Goal: Task Accomplishment & Management: Manage account settings

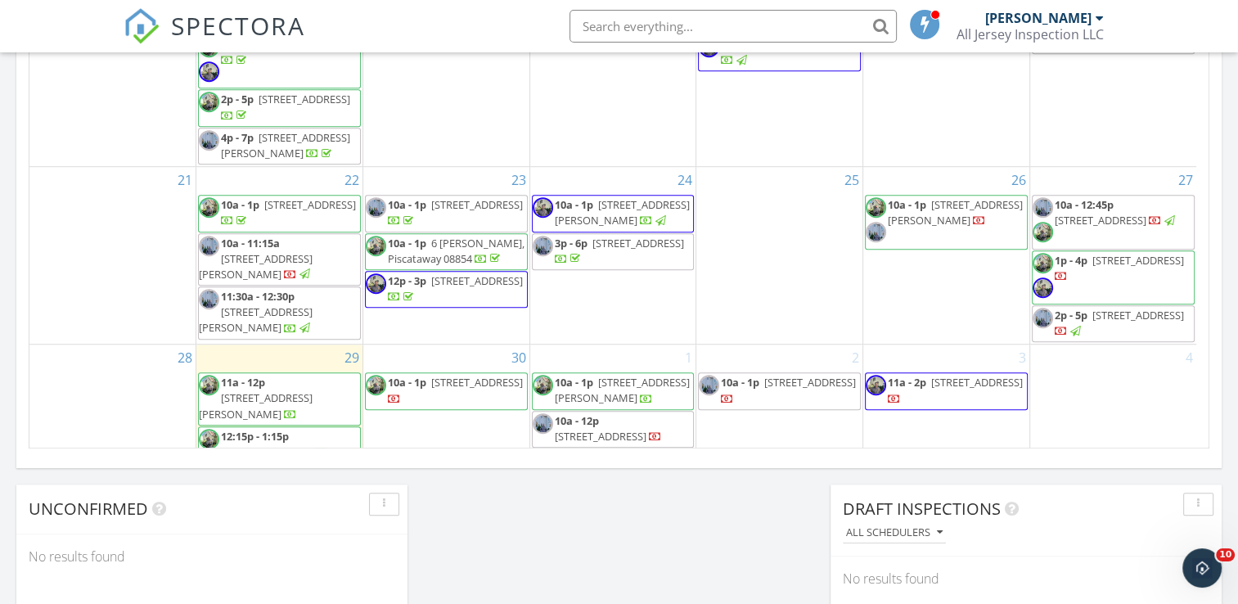
scroll to position [240, 0]
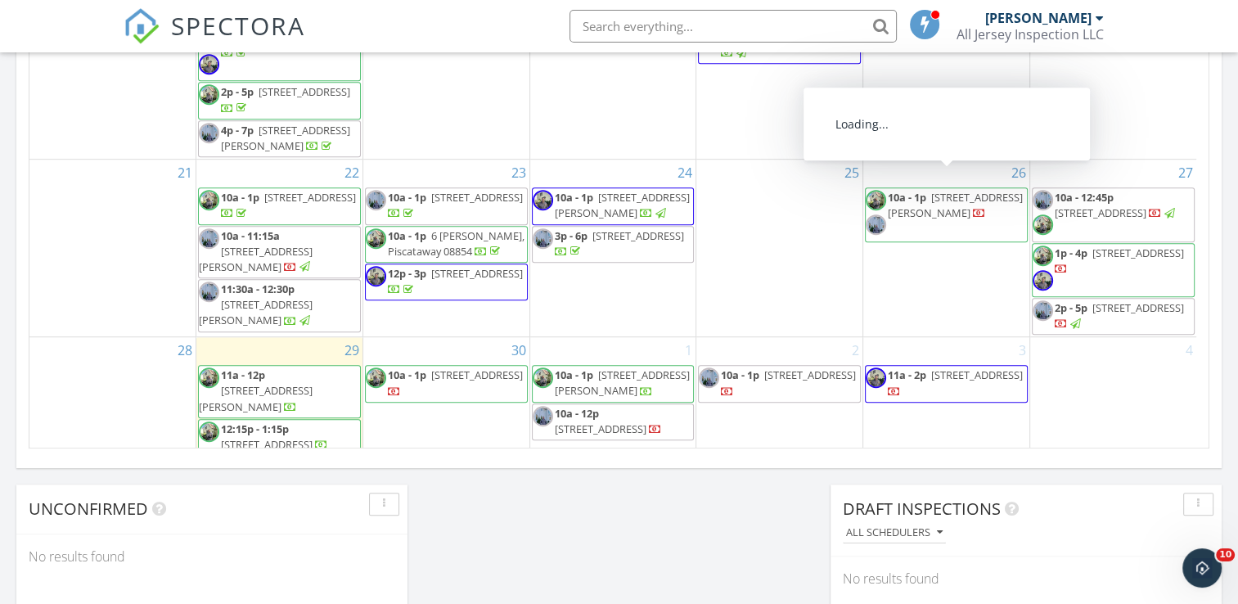
click at [941, 191] on span "422 Franklin Rd , North Brunswick 08902" at bounding box center [955, 205] width 135 height 30
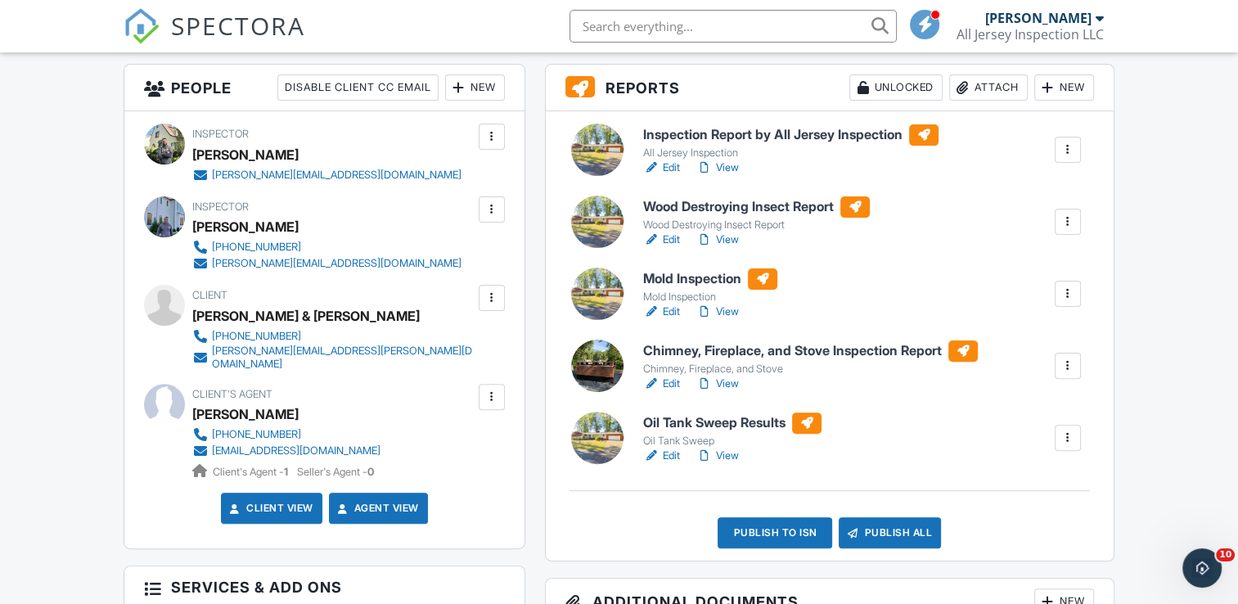
scroll to position [419, 0]
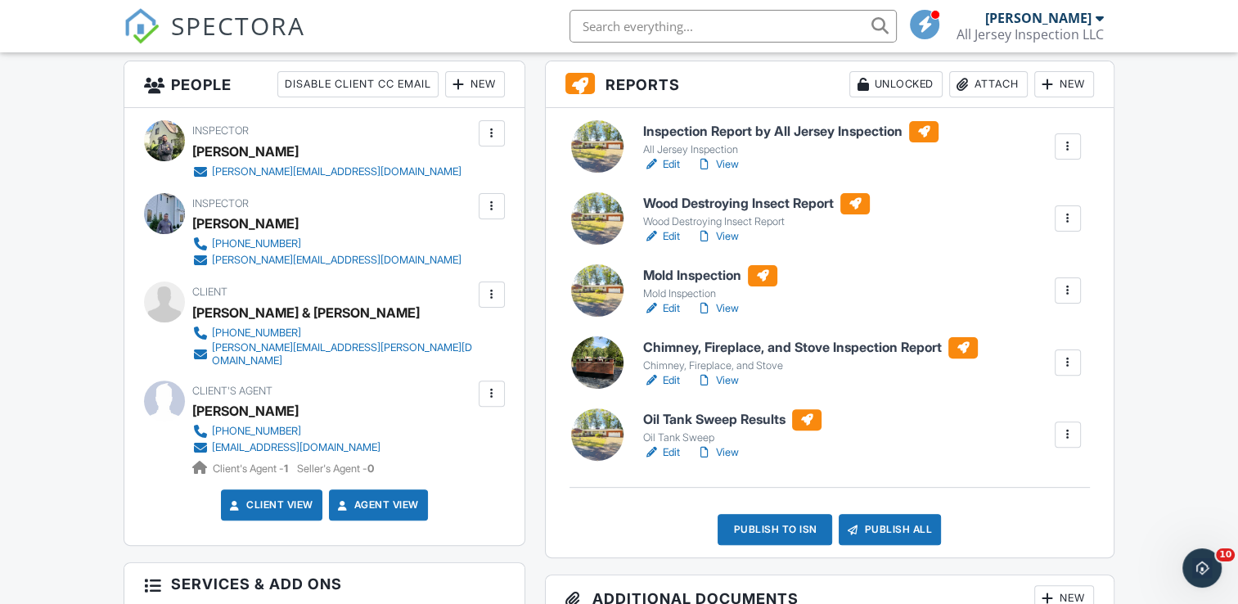
click at [720, 418] on h6 "Oil Tank Sweep Results" at bounding box center [732, 419] width 178 height 21
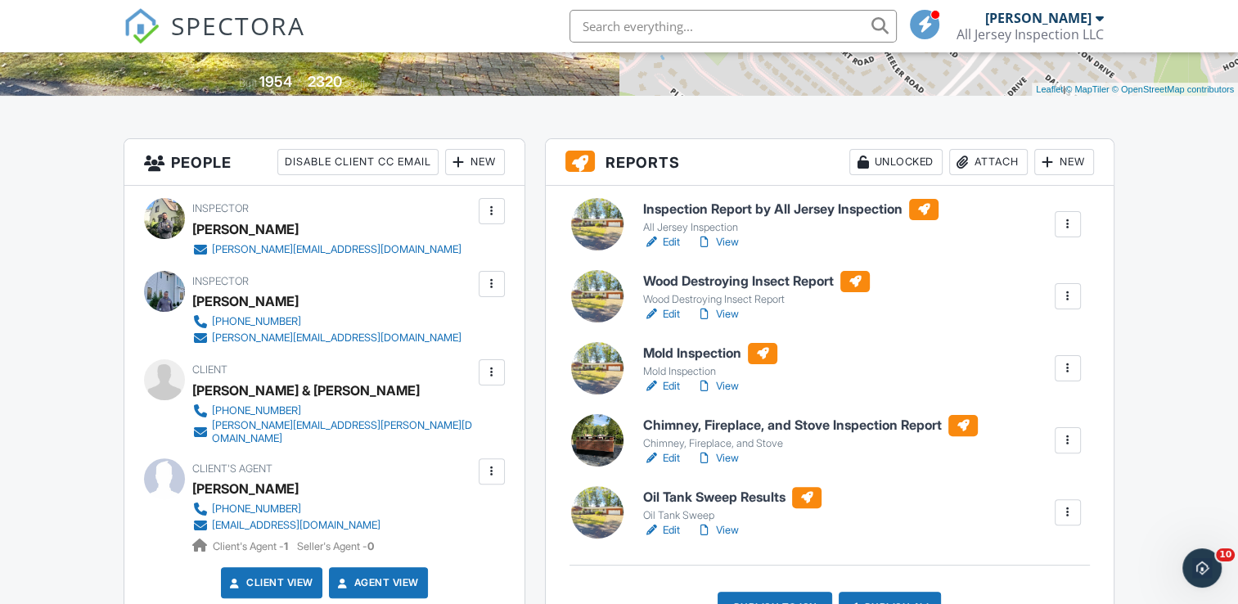
click at [1047, 162] on div at bounding box center [1048, 162] width 16 height 16
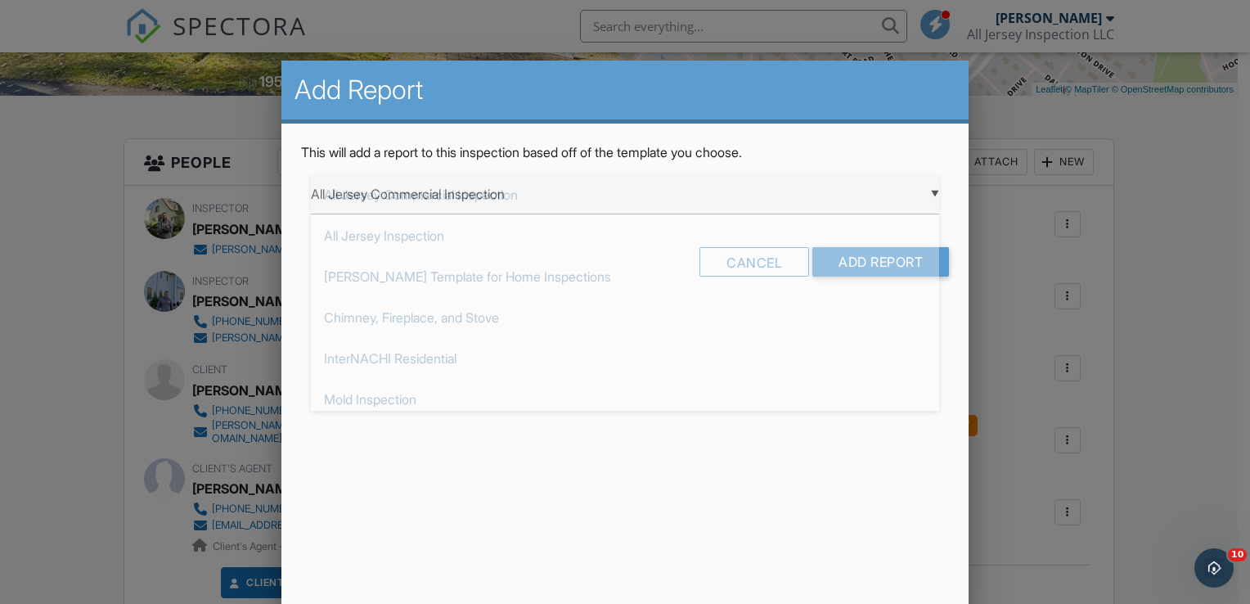
click at [933, 196] on div "▼ All Jersey Commercial Inspection All Jersey Commercial Inspection All Jersey …" at bounding box center [625, 194] width 628 height 40
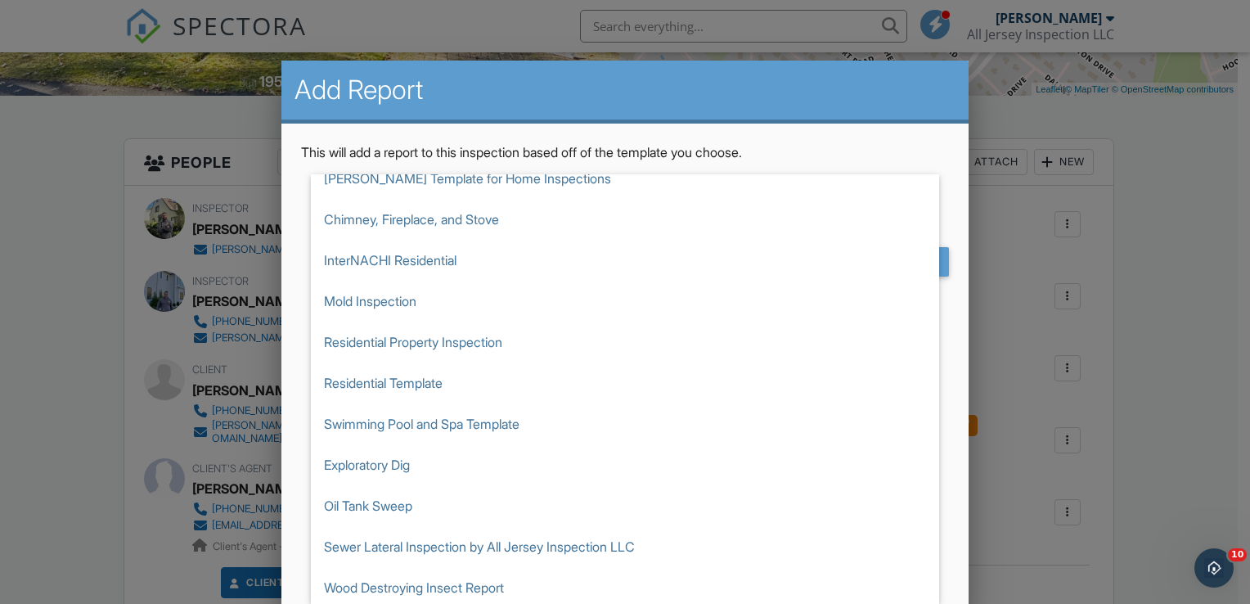
scroll to position [101, 0]
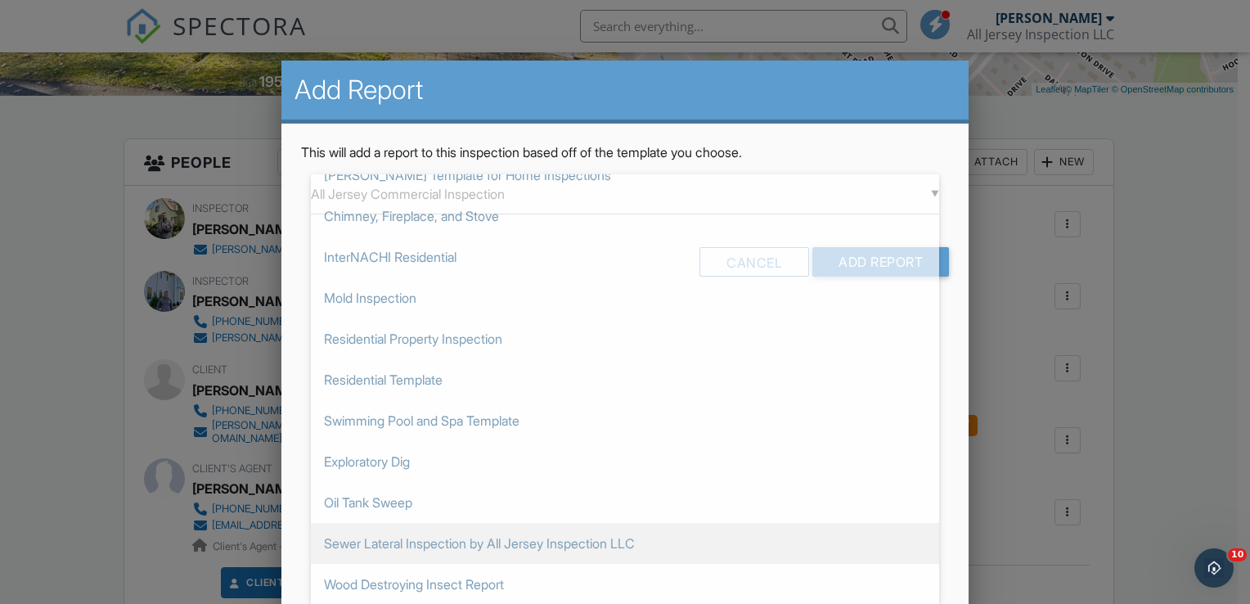
click at [521, 545] on span "Sewer Lateral Inspection by All Jersey Inspection LLC" at bounding box center [625, 543] width 628 height 41
type input "Sewer Lateral Inspection by All Jersey Inspection LLC"
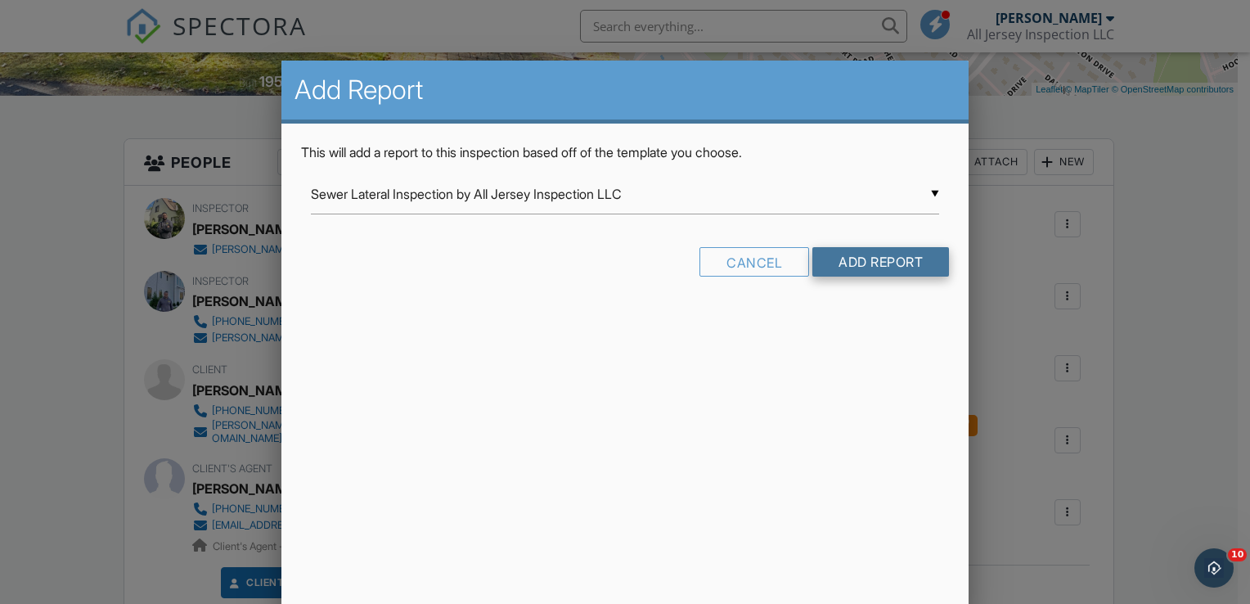
click at [863, 263] on input "Add Report" at bounding box center [881, 261] width 137 height 29
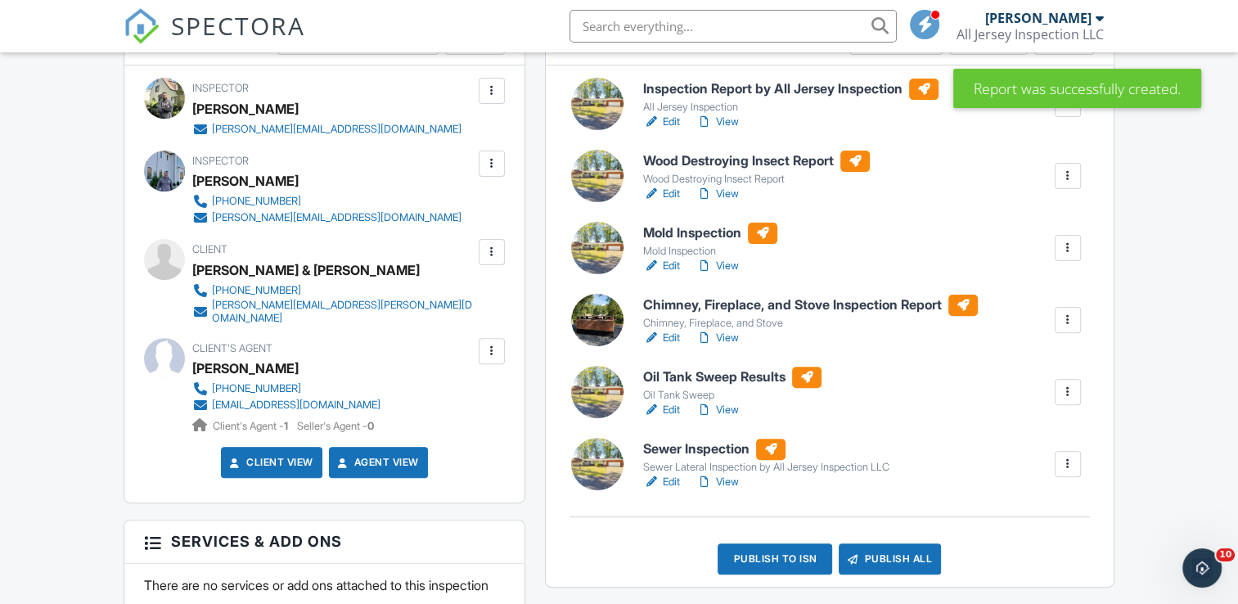
click at [703, 446] on h6 "Sewer Inspection" at bounding box center [766, 449] width 246 height 21
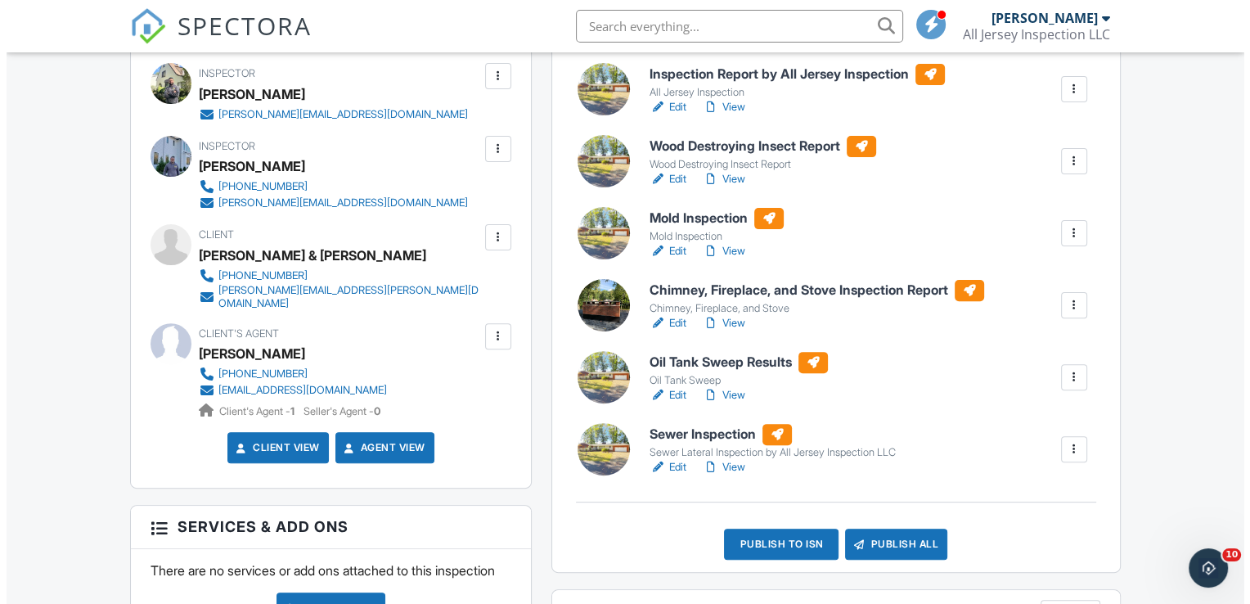
scroll to position [471, 0]
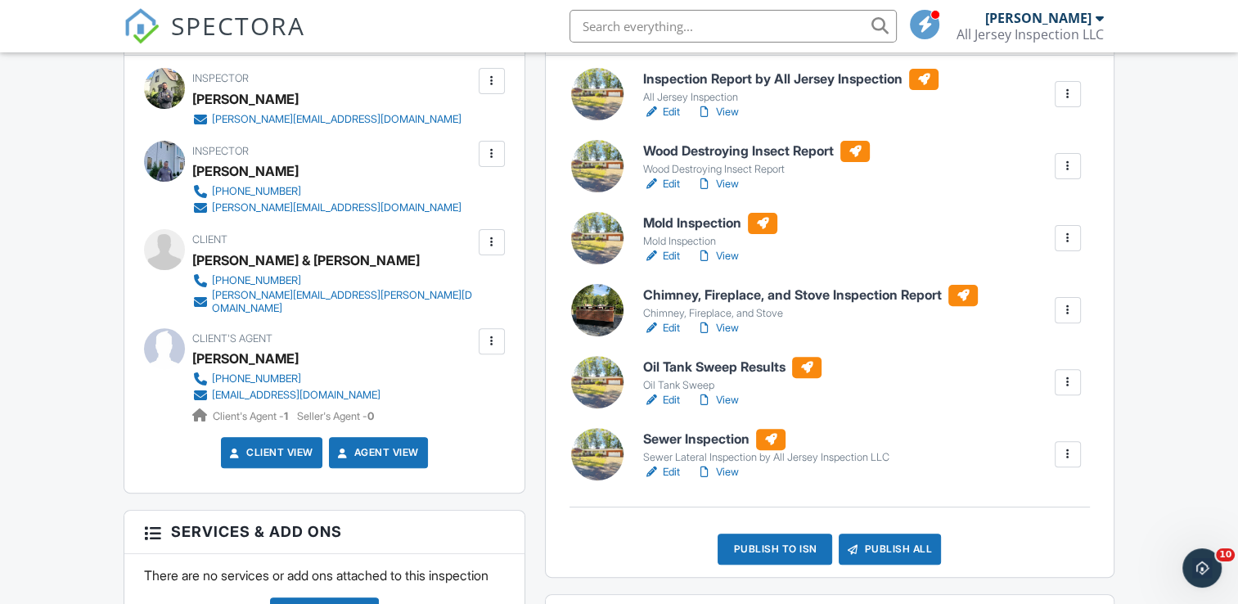
click at [776, 552] on div "Publish to ISN" at bounding box center [775, 549] width 115 height 31
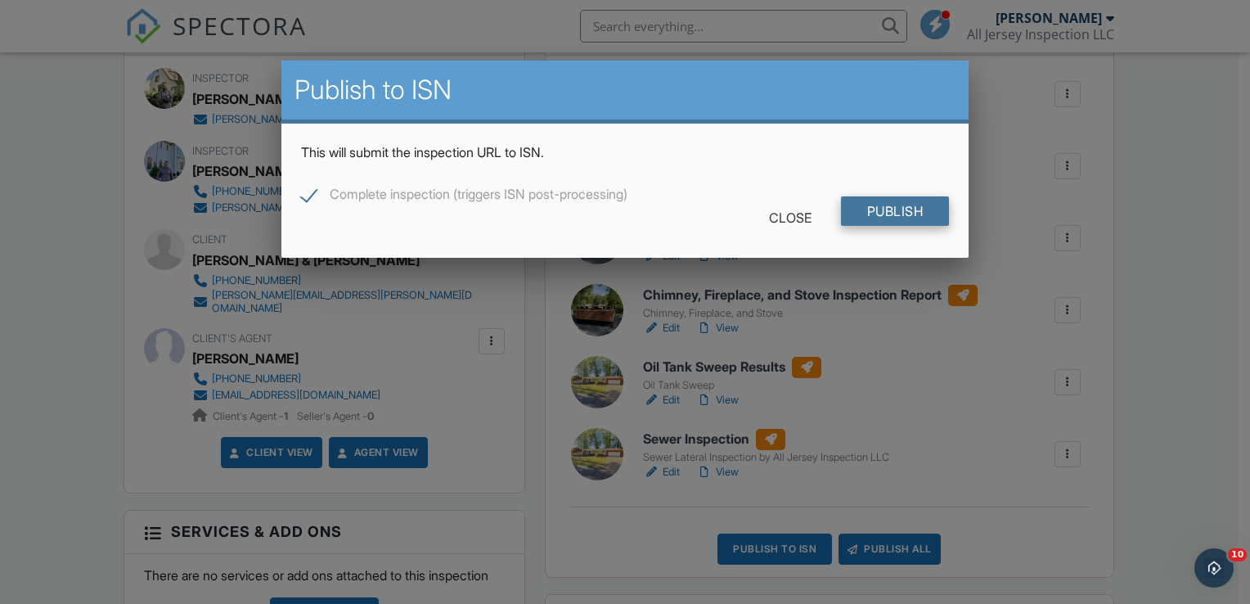
click at [903, 210] on input "Publish" at bounding box center [895, 210] width 109 height 29
